Goal: Check status: Check status

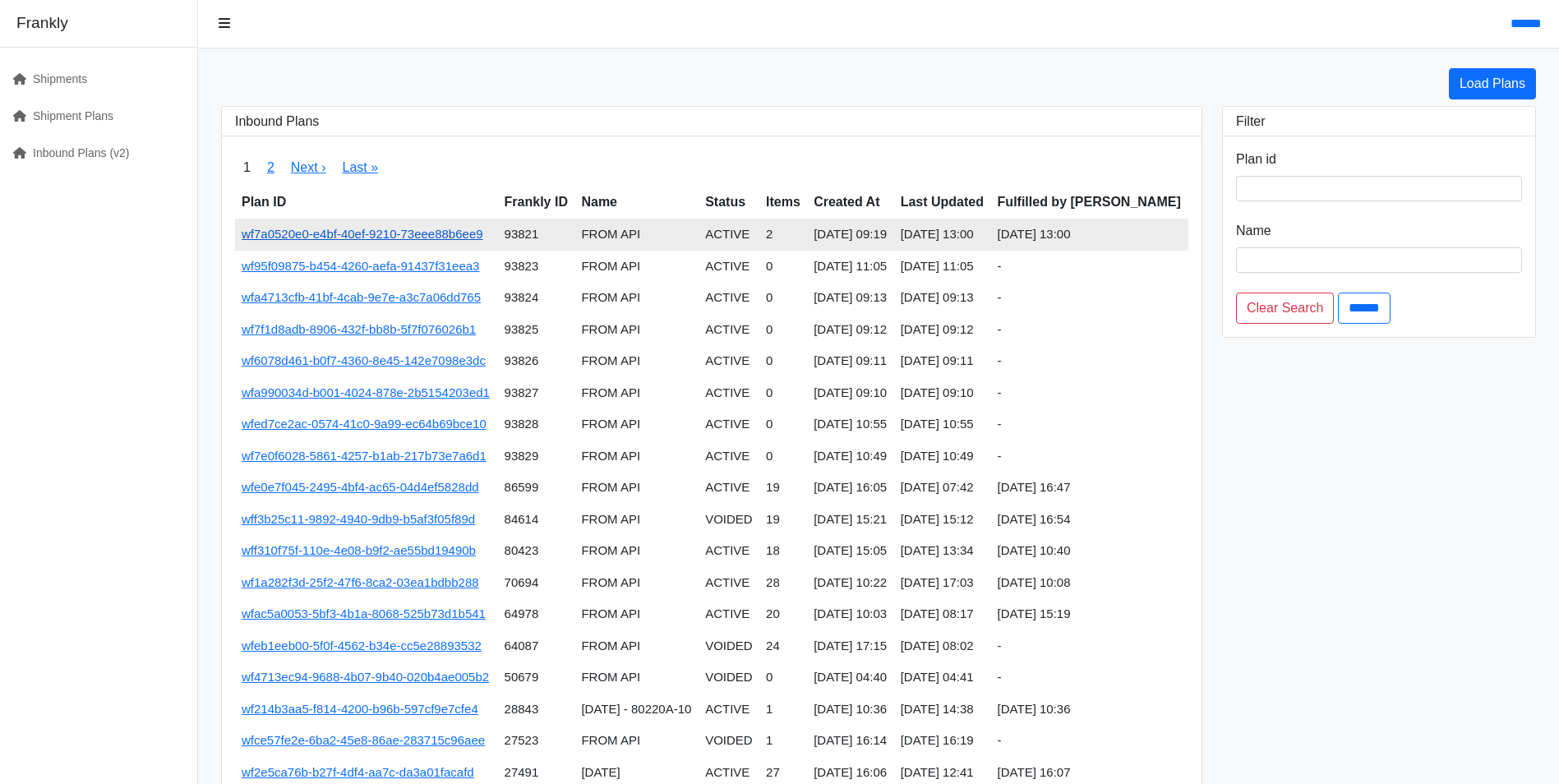
click at [386, 238] on link "wf7a0520e0-e4bf-40ef-9210-73eee88b6ee9" at bounding box center [362, 233] width 241 height 14
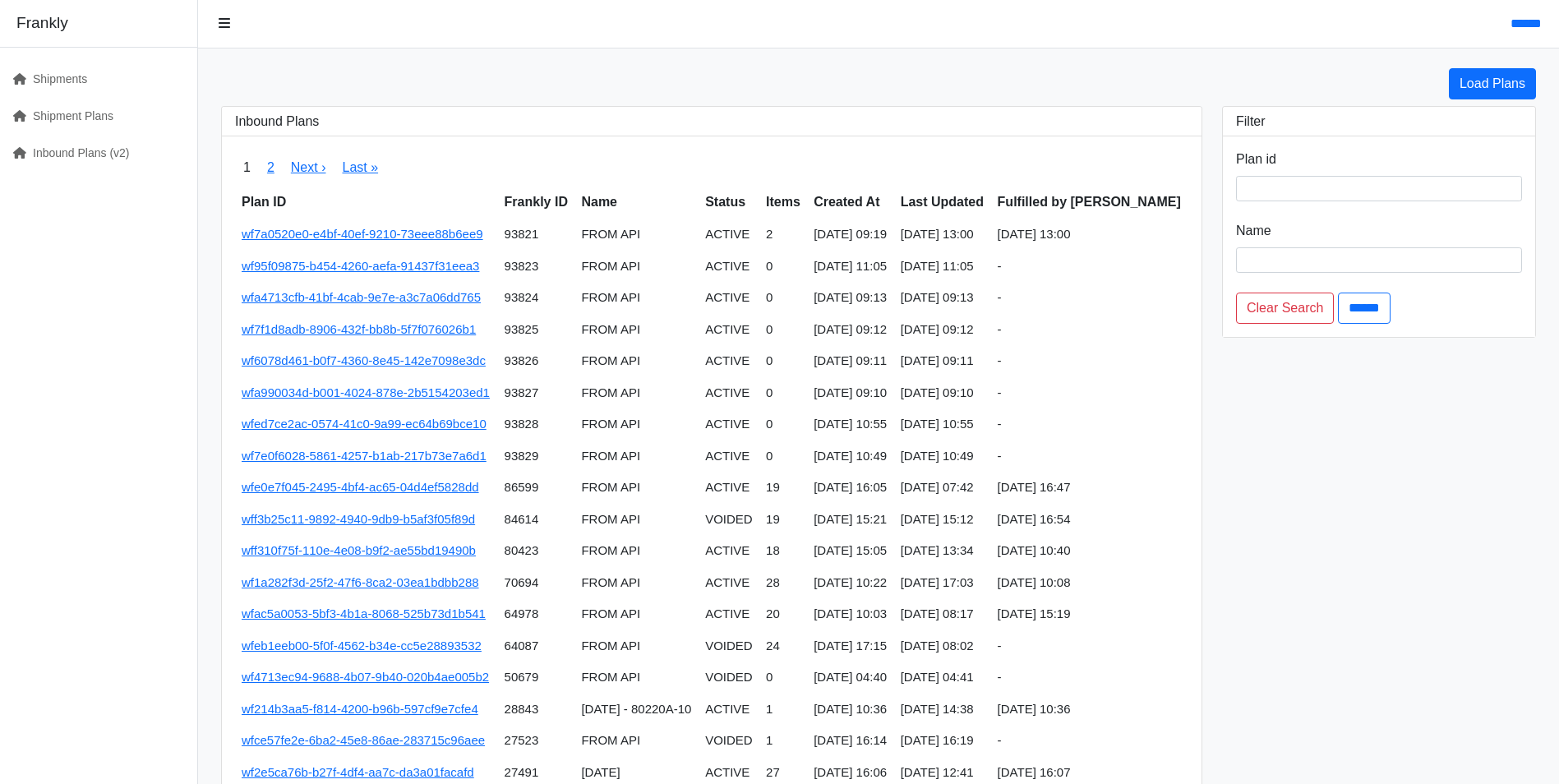
drag, startPoint x: 545, startPoint y: 385, endPoint x: 468, endPoint y: 151, distance: 246.3
click at [468, 151] on nav "1 2 Next › Last »" at bounding box center [712, 167] width 953 height 36
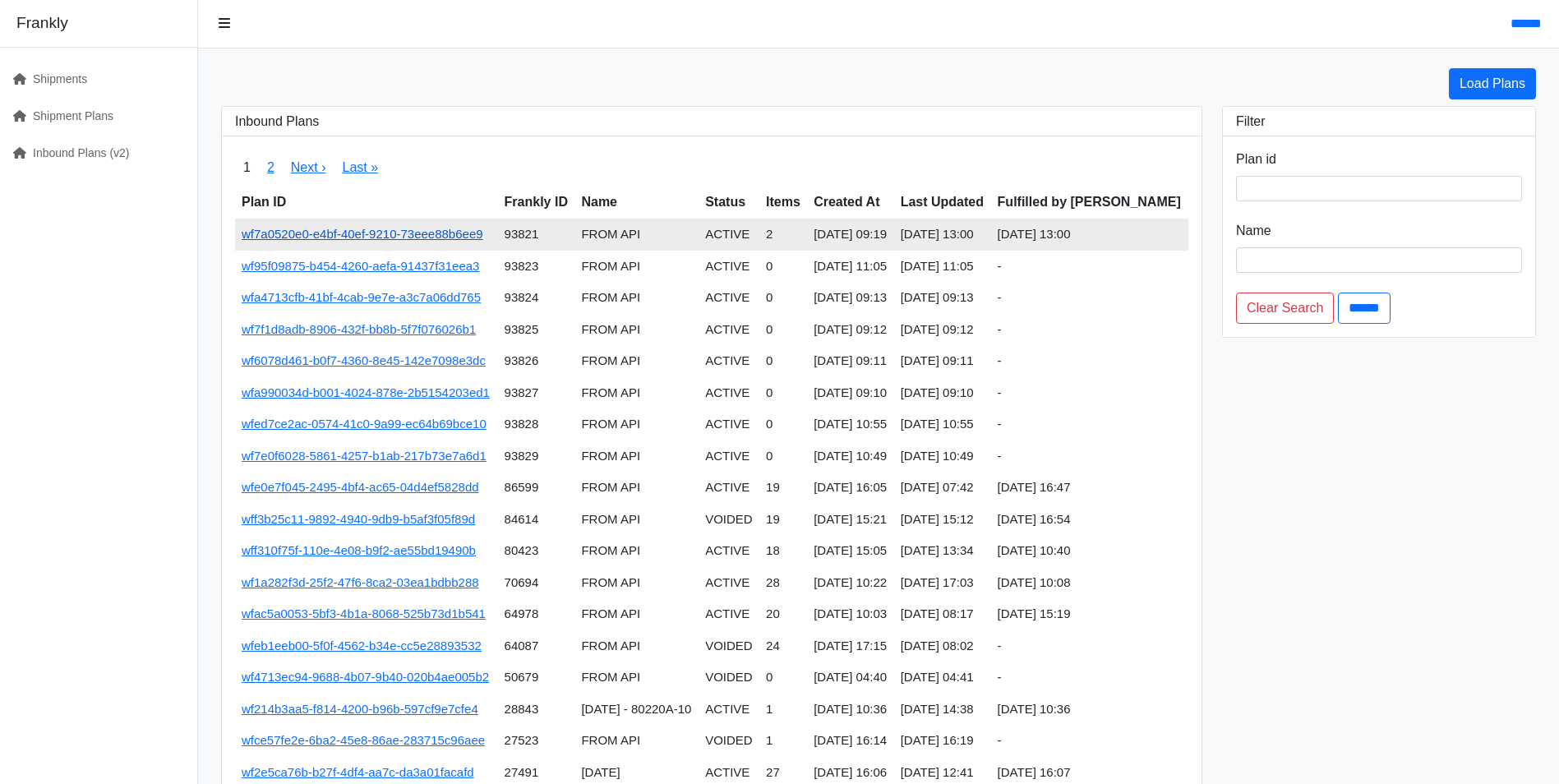
click at [326, 241] on link "wf7a0520e0-e4bf-40ef-9210-73eee88b6ee9" at bounding box center [362, 233] width 241 height 14
